Goal: Information Seeking & Learning: Learn about a topic

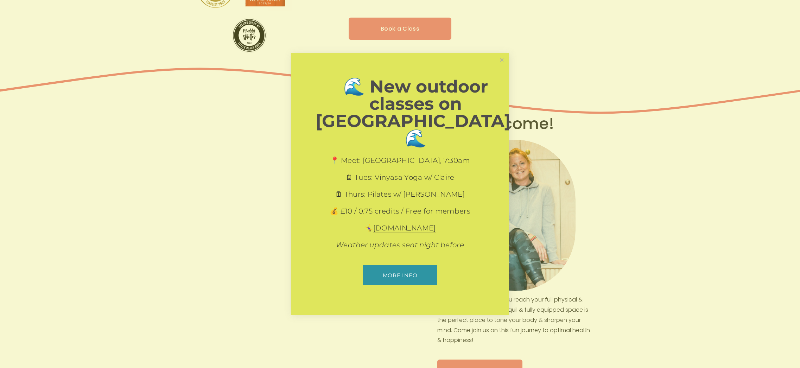
scroll to position [192, 0]
click at [500, 66] on link "Close" at bounding box center [502, 60] width 12 height 12
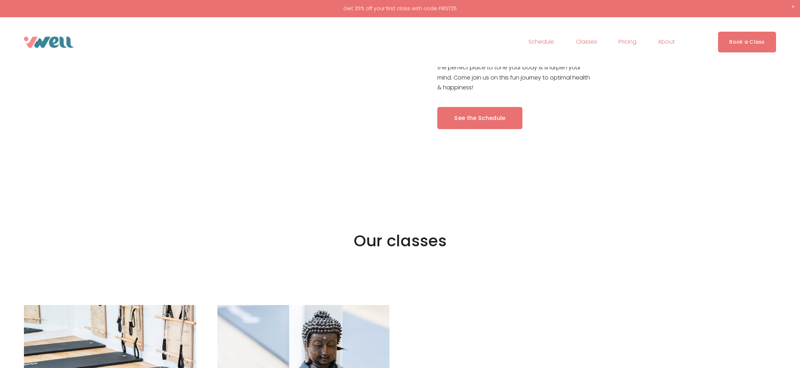
scroll to position [419, 0]
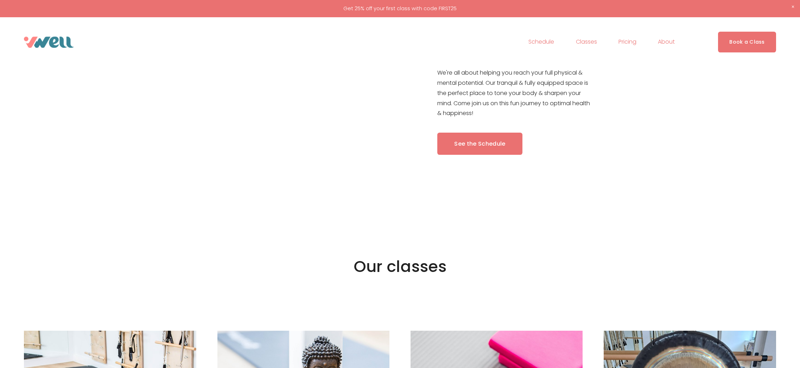
click at [477, 146] on link "See the Schedule" at bounding box center [479, 144] width 85 height 22
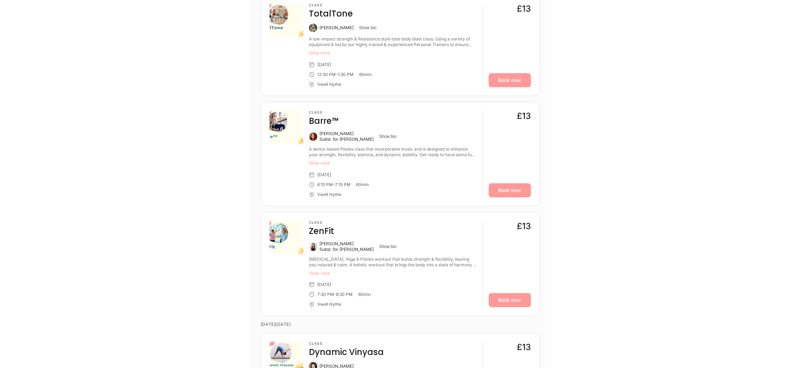
scroll to position [1067, 0]
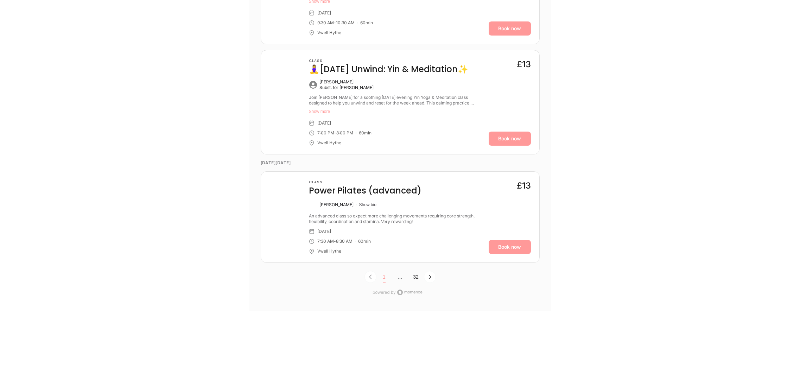
scroll to position [2309, 0]
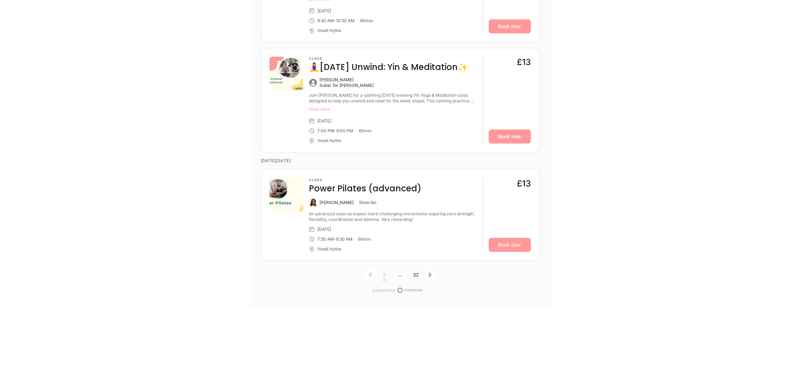
click at [430, 275] on icon "Next Page, Page 0" at bounding box center [430, 275] width 6 height 6
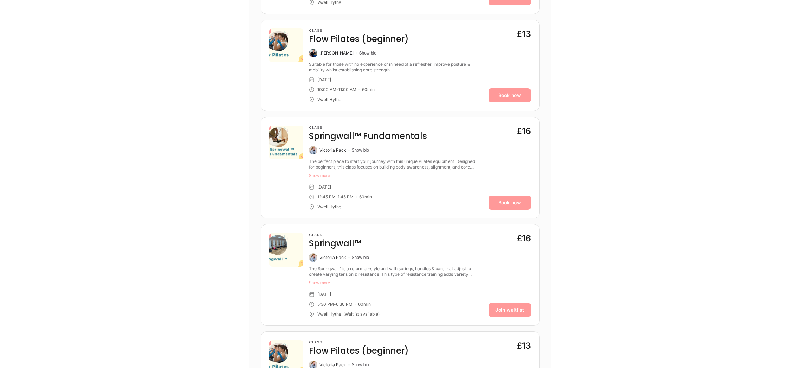
scroll to position [491, 0]
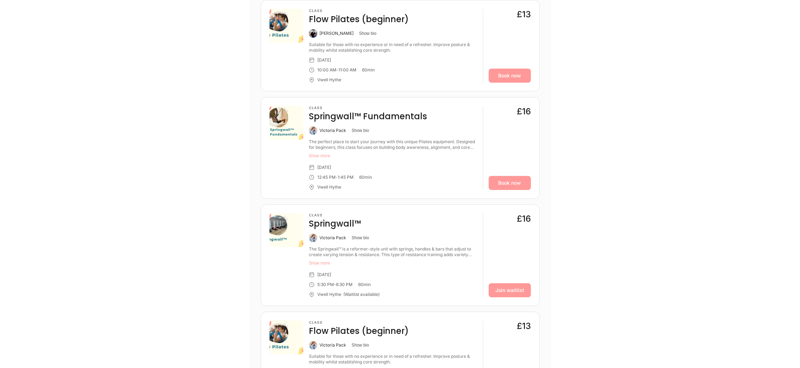
click at [320, 263] on button "Show more" at bounding box center [393, 263] width 168 height 6
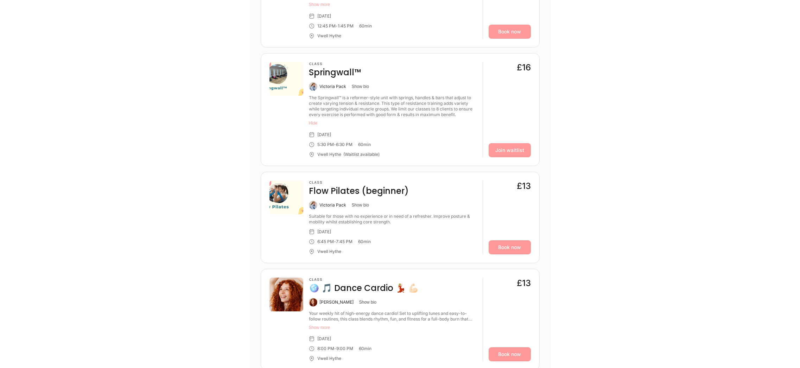
scroll to position [652, 0]
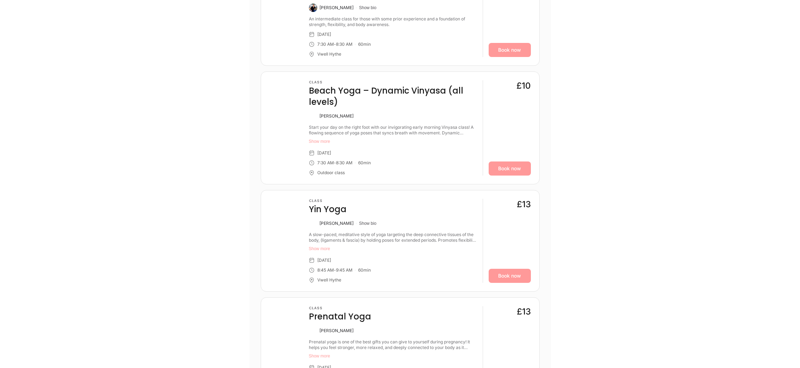
scroll to position [1056, 0]
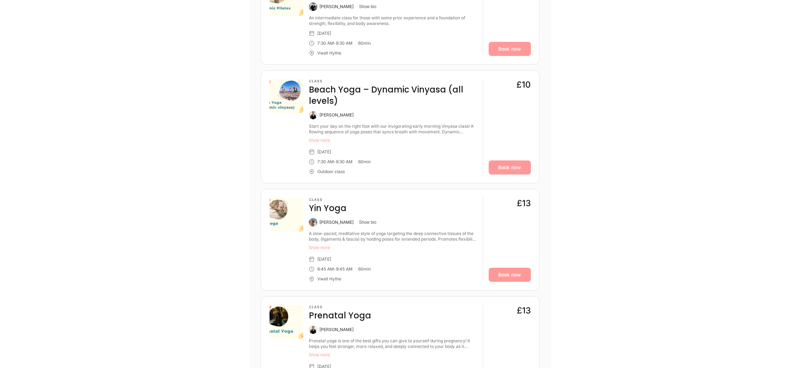
click at [319, 139] on button "Show more" at bounding box center [393, 141] width 168 height 6
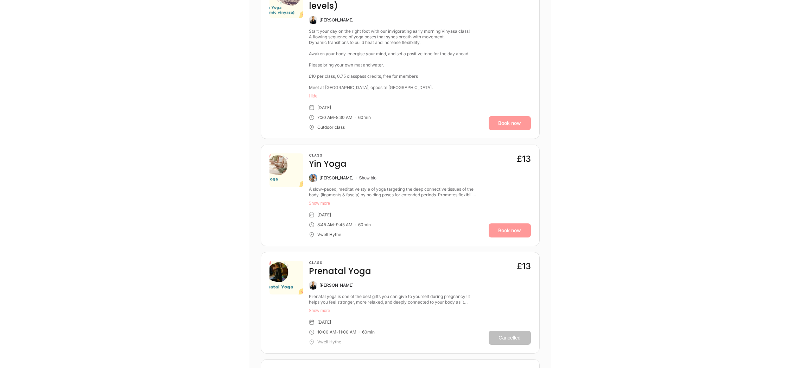
scroll to position [1161, 0]
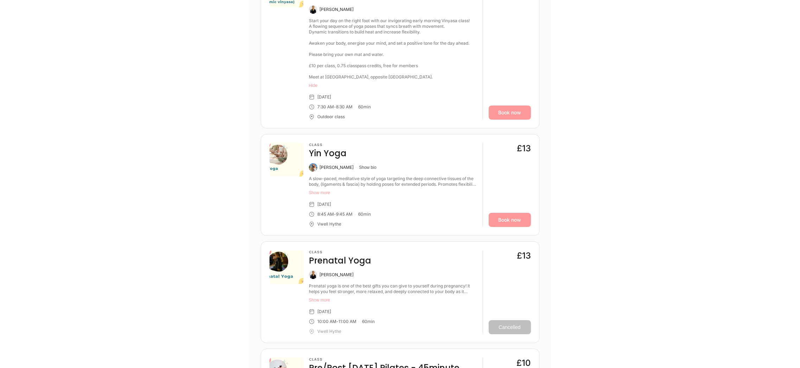
click at [212, 242] on div "Classes Workshops Aug Sun 10 Mon 11 Tue 12 Wed 13 • • Thu 14 • • Fri 15 • • Sat…" at bounding box center [400, 298] width 422 height 2357
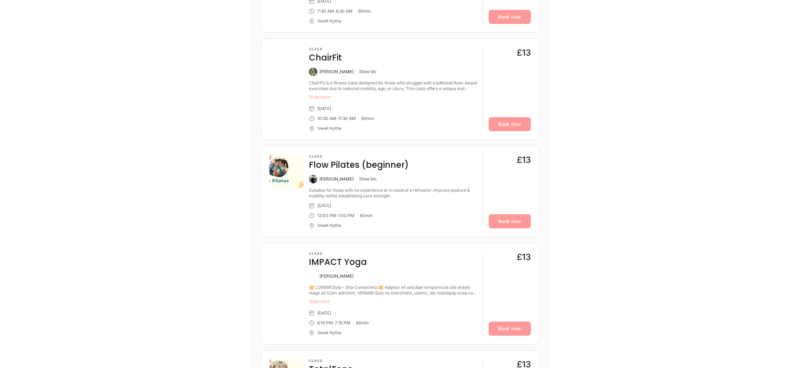
scroll to position [1915, 0]
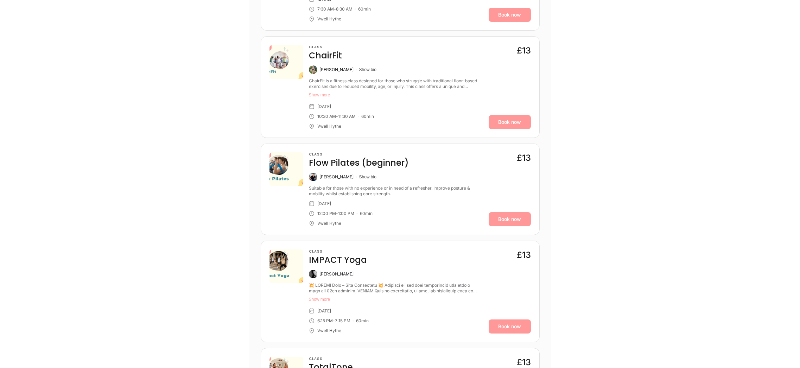
click at [318, 297] on button "Show more" at bounding box center [393, 300] width 168 height 6
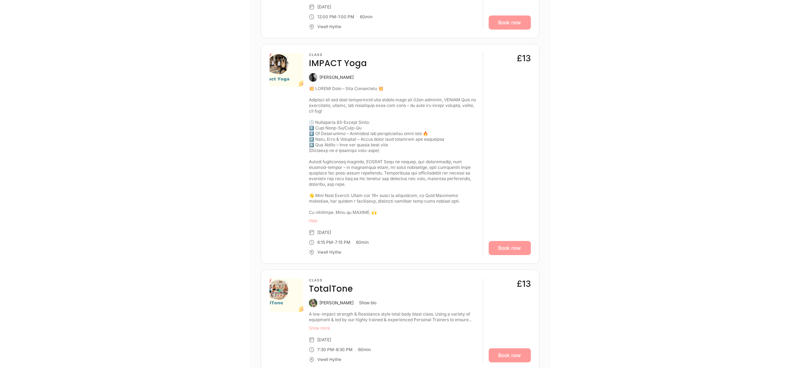
scroll to position [2173, 0]
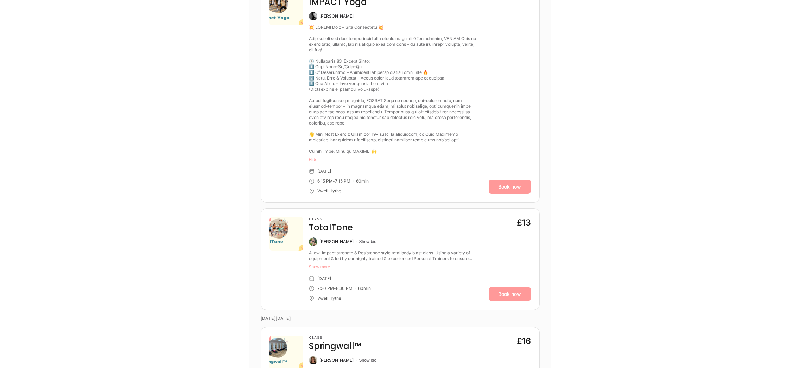
click at [319, 264] on button "Show more" at bounding box center [393, 267] width 168 height 6
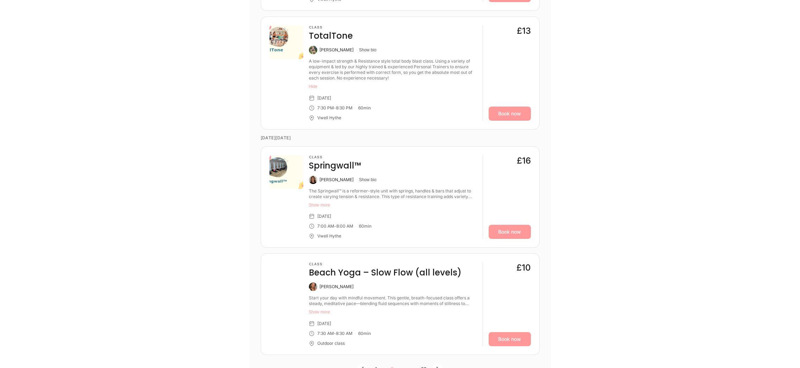
scroll to position [2365, 0]
click at [318, 202] on button "Show more" at bounding box center [393, 205] width 168 height 6
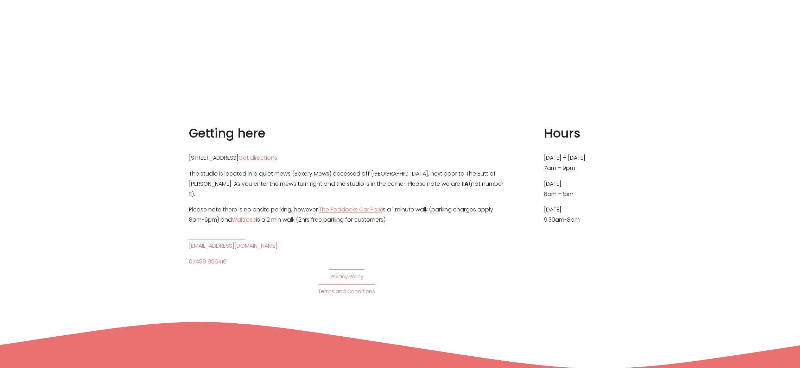
scroll to position [3352, 0]
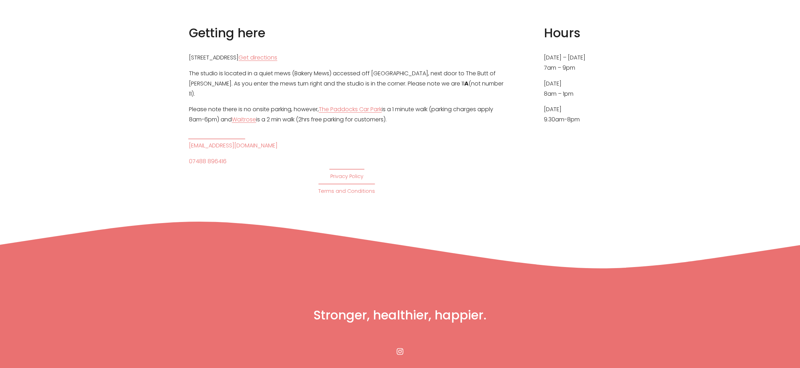
click at [100, 169] on div "Getting here 11A Theatre Street, Hythe, CT21 5LD Get directions The studio is l…" at bounding box center [400, 110] width 800 height 171
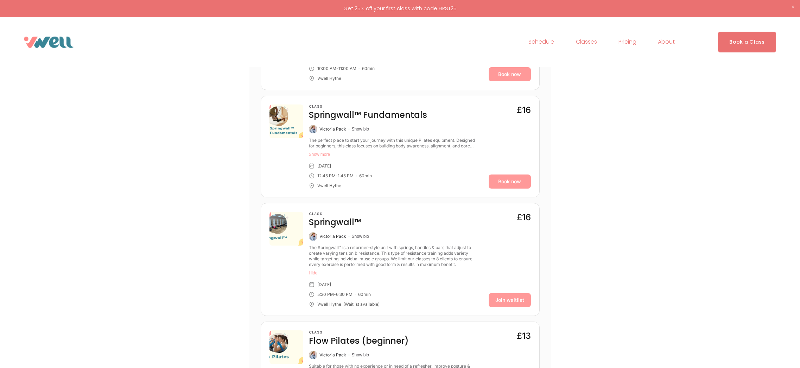
scroll to position [0, 0]
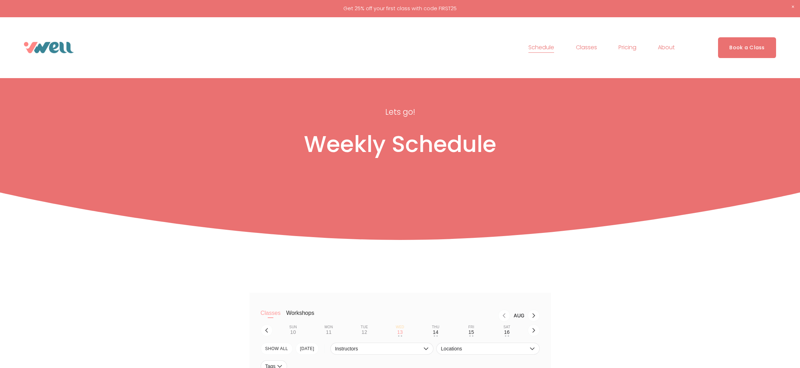
click at [0, 0] on span "Pilates" at bounding box center [0, 0] width 0 height 0
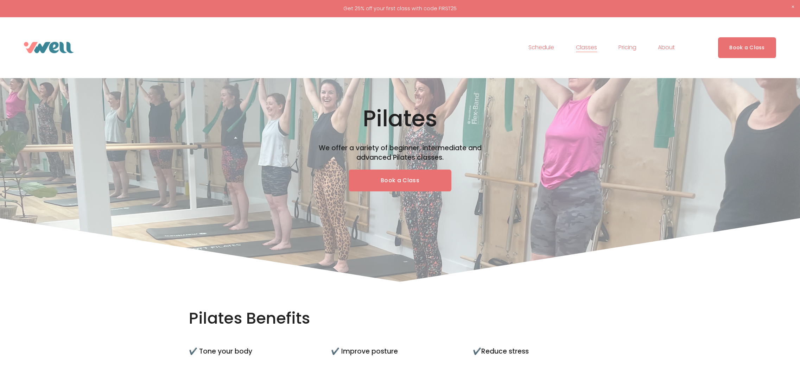
click at [629, 46] on link "Pricing" at bounding box center [628, 47] width 18 height 11
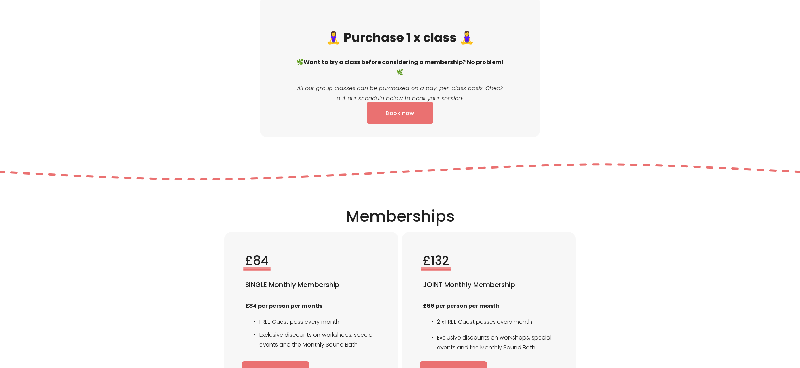
scroll to position [901, 0]
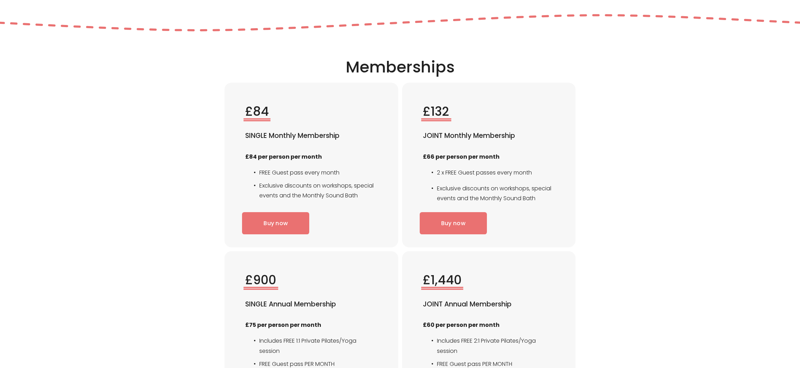
scroll to position [1054, 0]
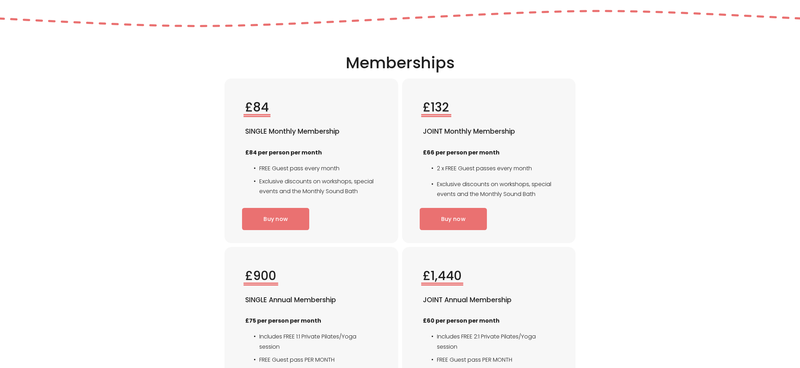
click at [650, 236] on div "£84 SINGLE Monthly Membership £84 per person per month FREE Guest pass every mo…" at bounding box center [400, 245] width 800 height 385
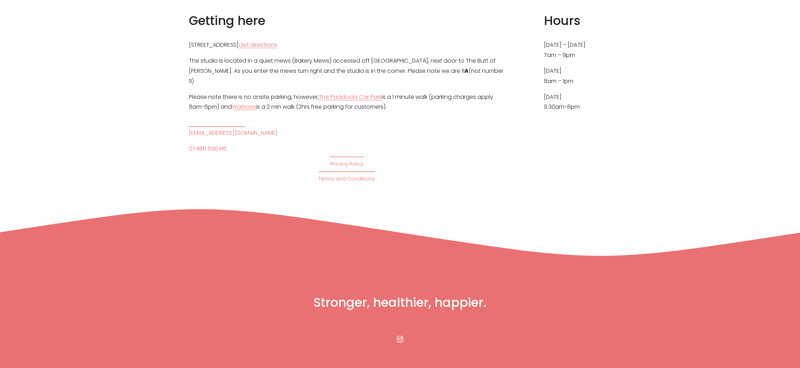
scroll to position [3319, 0]
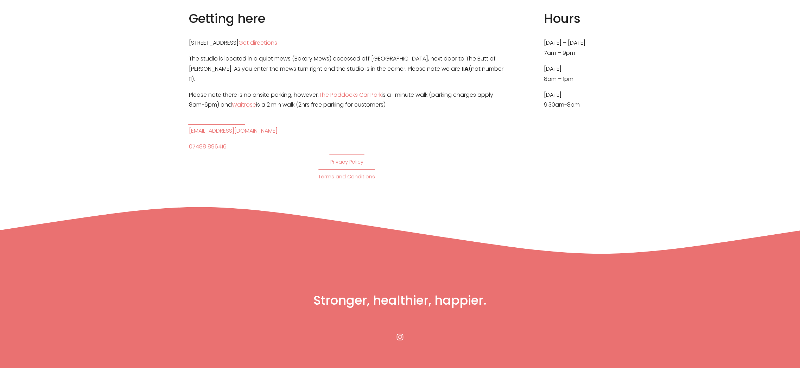
click at [631, 228] on div at bounding box center [400, 120] width 800 height 272
click at [631, 229] on div at bounding box center [400, 120] width 800 height 272
